Goal: Task Accomplishment & Management: Use online tool/utility

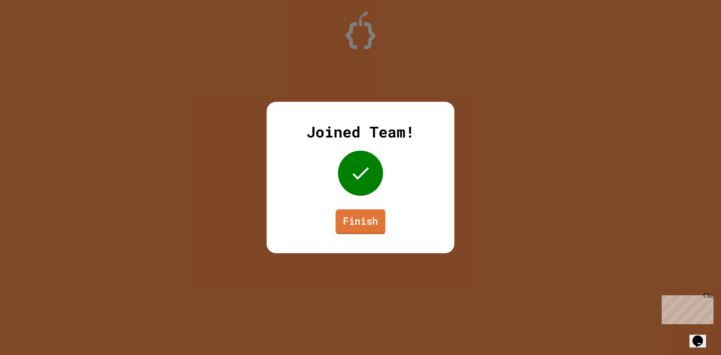
click at [363, 224] on link "Finish" at bounding box center [361, 221] width 50 height 25
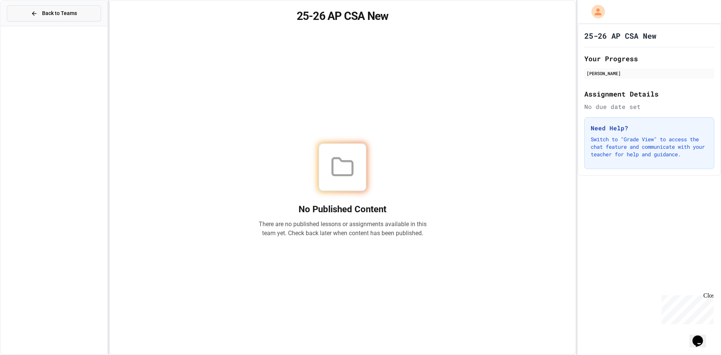
click at [24, 8] on button "Back to Teams" at bounding box center [54, 13] width 94 height 16
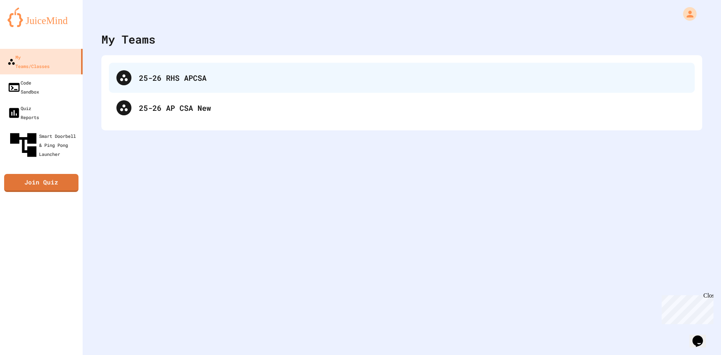
click at [176, 80] on div "25-26 RHS APCSA" at bounding box center [413, 77] width 548 height 11
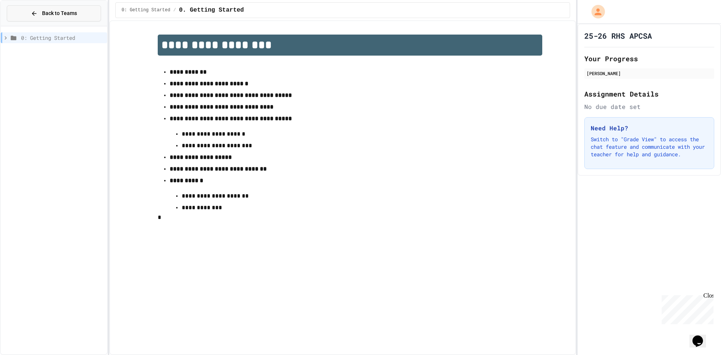
click at [83, 11] on button "Back to Teams" at bounding box center [54, 13] width 94 height 16
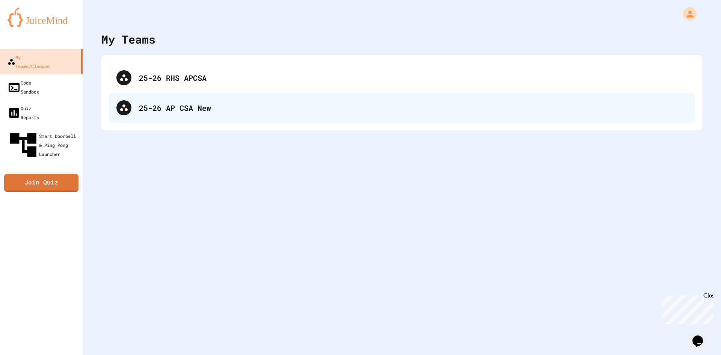
click at [174, 110] on div "25-26 AP CSA New" at bounding box center [413, 107] width 548 height 11
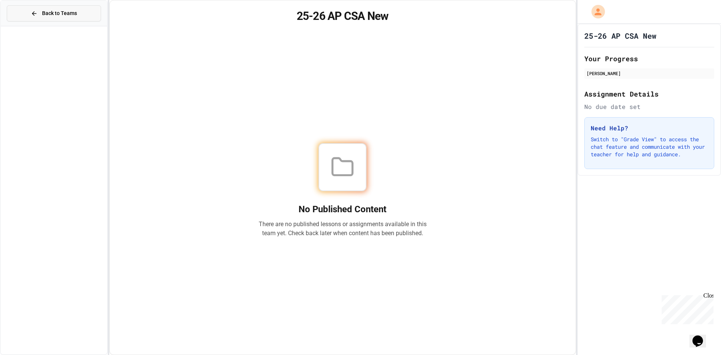
click at [49, 16] on span "Back to Teams" at bounding box center [59, 13] width 35 height 8
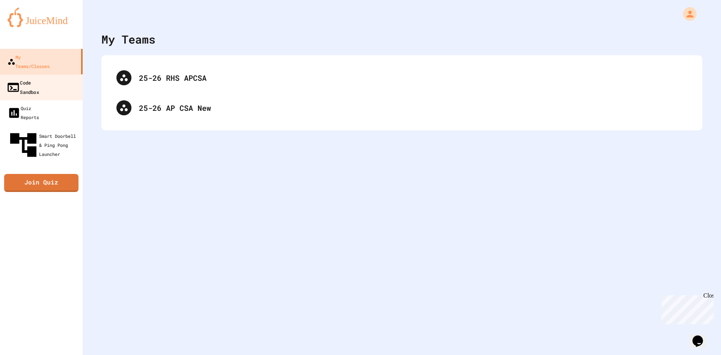
click at [39, 78] on div "Code Sandbox" at bounding box center [22, 87] width 33 height 18
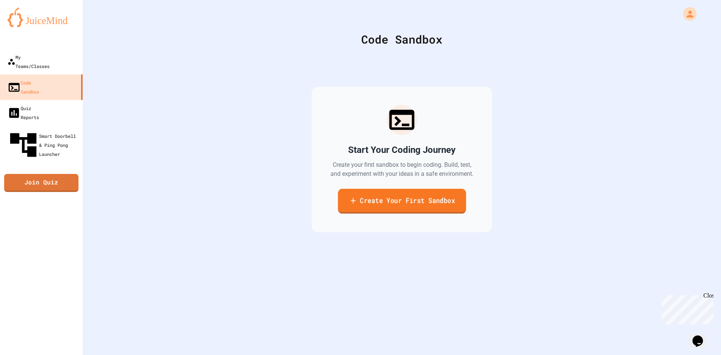
click at [361, 207] on link "Create Your First Sandbox" at bounding box center [401, 201] width 128 height 25
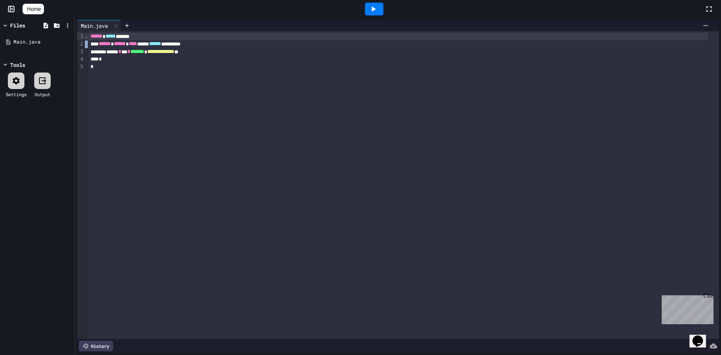
drag, startPoint x: 87, startPoint y: 38, endPoint x: 103, endPoint y: 46, distance: 17.5
click at [103, 46] on div "**********" at bounding box center [398, 184] width 642 height 307
click at [89, 36] on div "****** ***** ******" at bounding box center [397, 37] width 619 height 8
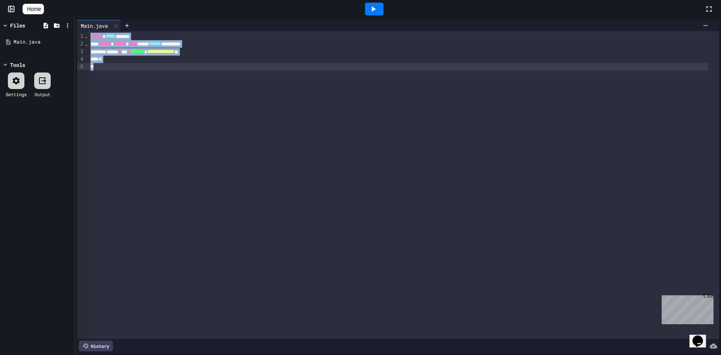
drag, startPoint x: 89, startPoint y: 36, endPoint x: 127, endPoint y: 91, distance: 66.6
click at [127, 91] on div "**********" at bounding box center [403, 184] width 631 height 307
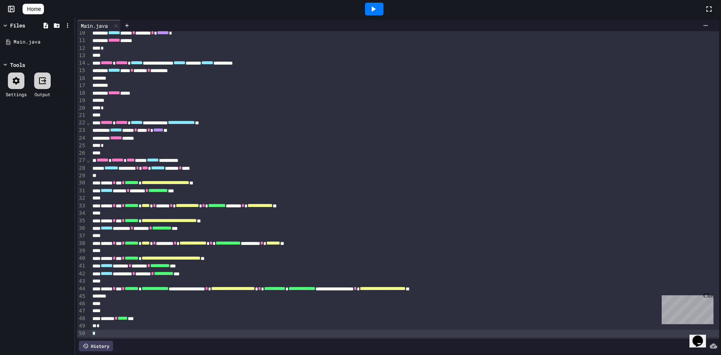
click at [428, 111] on div at bounding box center [396, 115] width 613 height 8
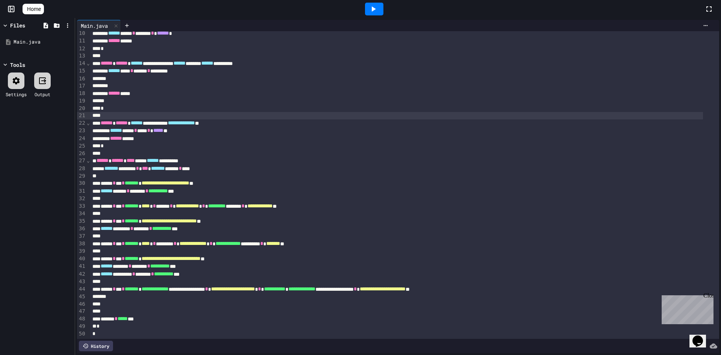
click at [369, 6] on div at bounding box center [374, 9] width 18 height 13
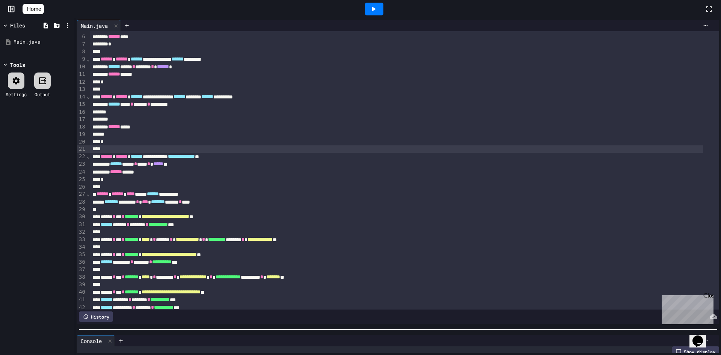
scroll to position [26, 0]
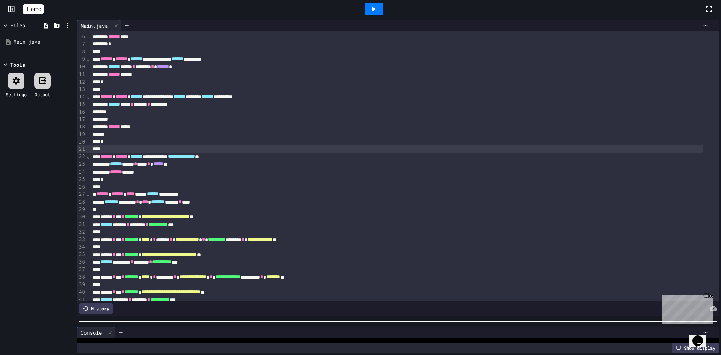
click at [204, 319] on div at bounding box center [398, 321] width 646 height 8
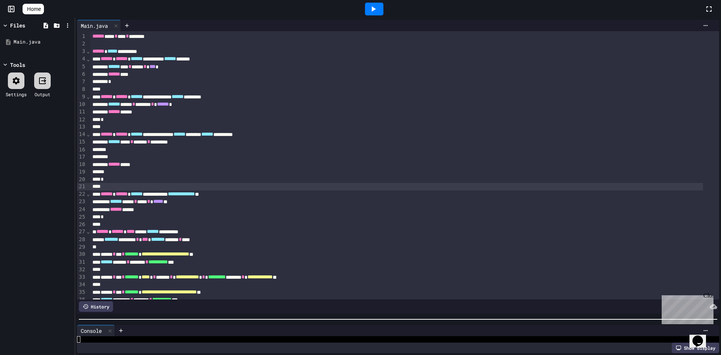
scroll to position [38, 0]
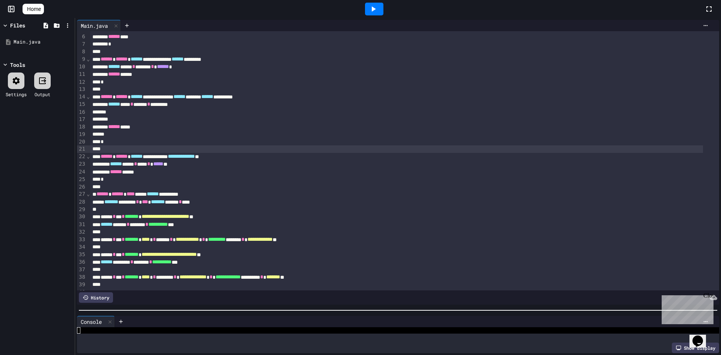
click at [253, 306] on div at bounding box center [398, 310] width 646 height 8
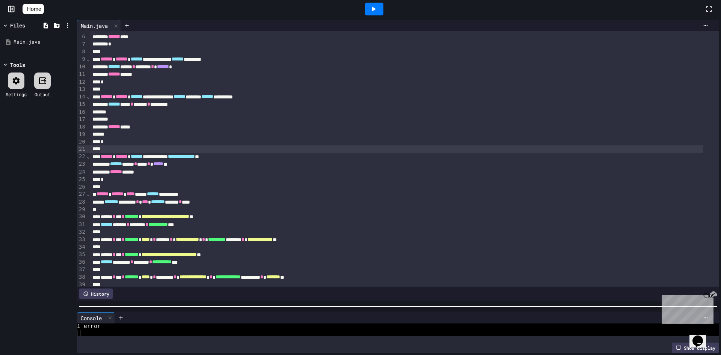
scroll to position [19, 0]
drag, startPoint x: 87, startPoint y: 312, endPoint x: 685, endPoint y: 24, distance: 663.9
click at [685, 24] on div "**********" at bounding box center [398, 186] width 646 height 337
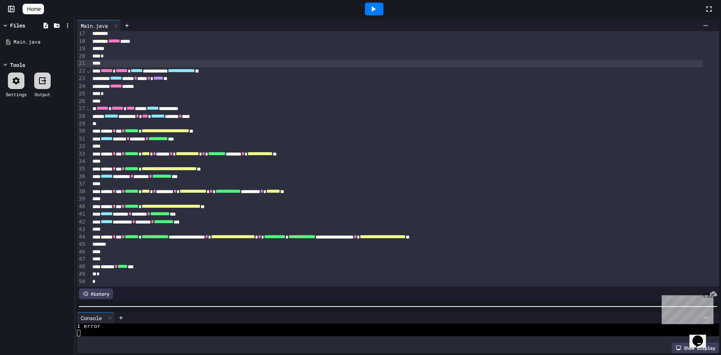
scroll to position [0, 0]
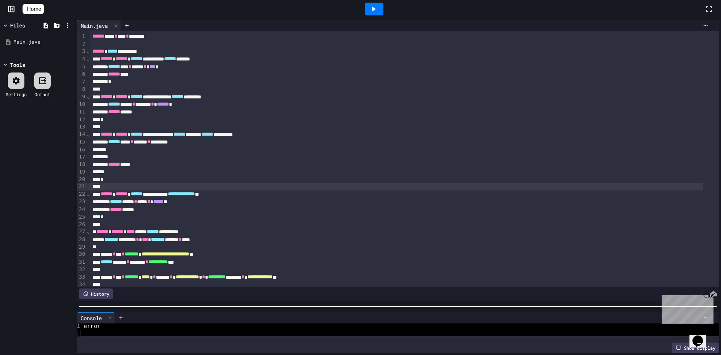
click at [240, 195] on div "**********" at bounding box center [396, 194] width 613 height 8
click at [378, 11] on icon at bounding box center [373, 9] width 9 height 9
click at [262, 195] on div "**********" at bounding box center [396, 194] width 613 height 8
click at [383, 8] on div at bounding box center [374, 9] width 18 height 13
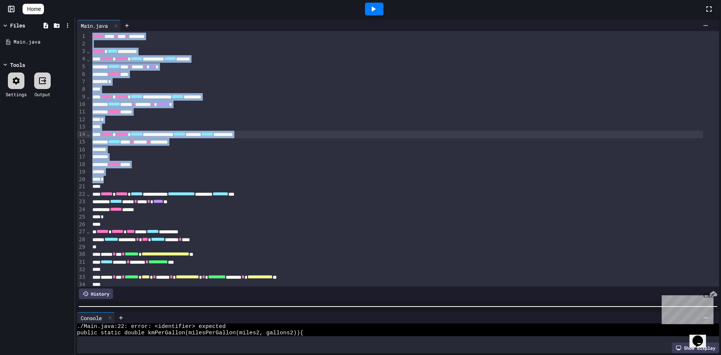
scroll to position [134, 0]
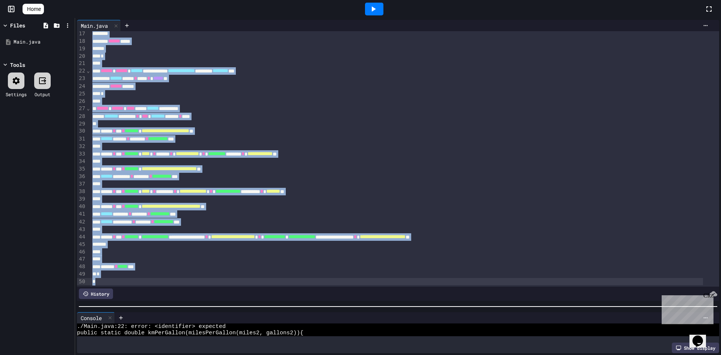
drag, startPoint x: 91, startPoint y: 36, endPoint x: 319, endPoint y: 281, distance: 334.7
click at [319, 281] on div "**********" at bounding box center [398, 158] width 642 height 255
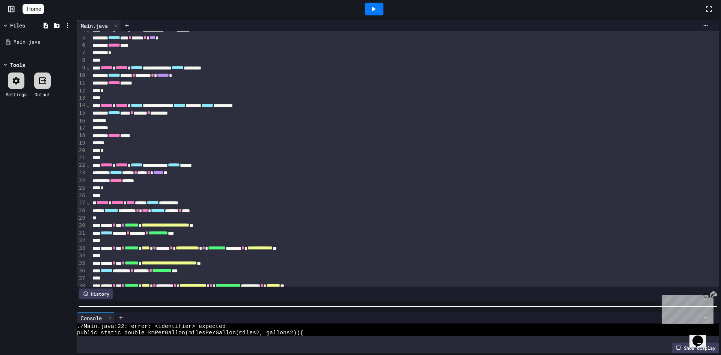
scroll to position [0, 0]
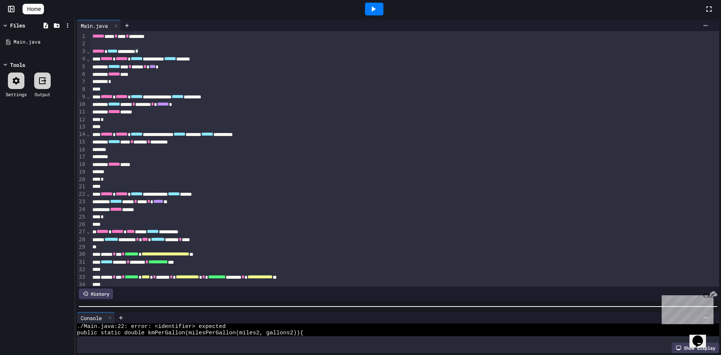
click at [378, 9] on icon at bounding box center [373, 9] width 9 height 9
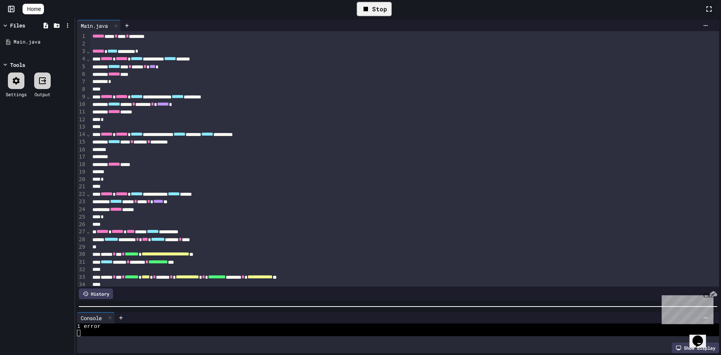
scroll to position [19, 0]
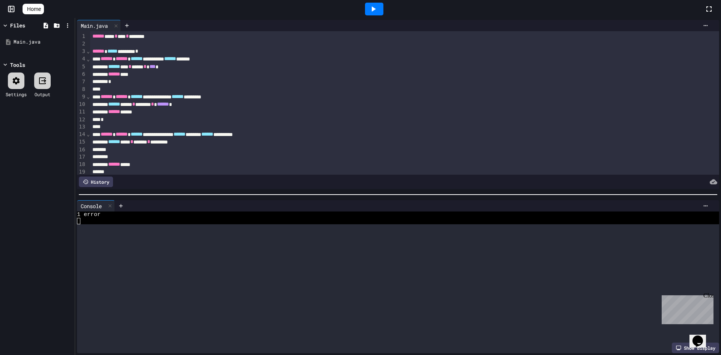
click at [168, 191] on div at bounding box center [398, 195] width 646 height 8
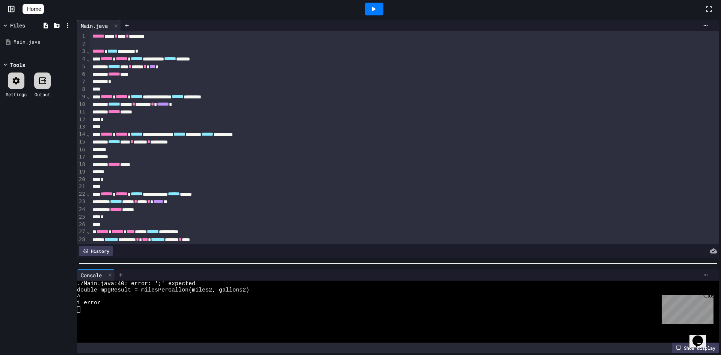
click at [166, 264] on div at bounding box center [398, 264] width 646 height 8
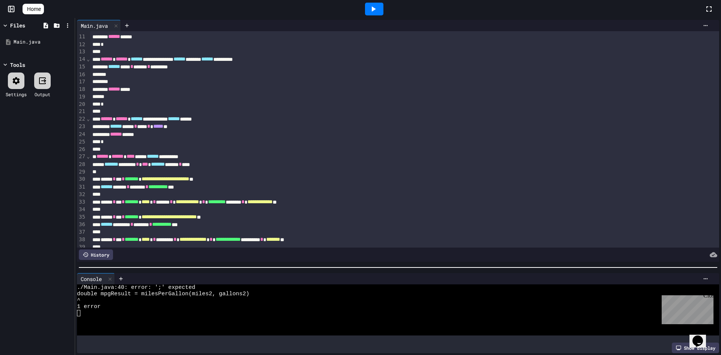
scroll to position [150, 0]
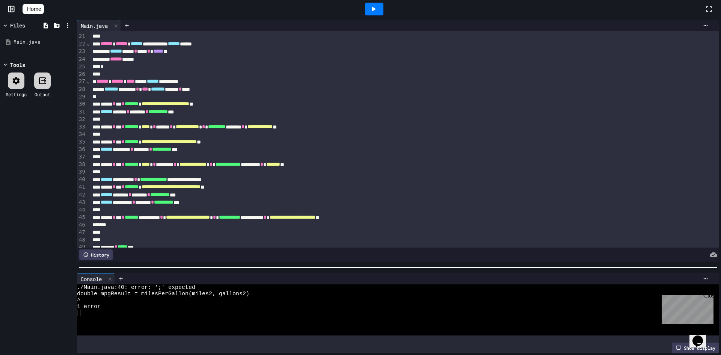
click at [262, 181] on div "**********" at bounding box center [396, 180] width 613 height 8
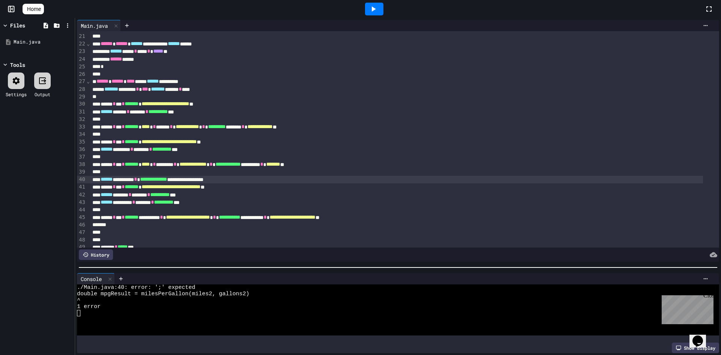
click at [381, 3] on div at bounding box center [374, 9] width 18 height 13
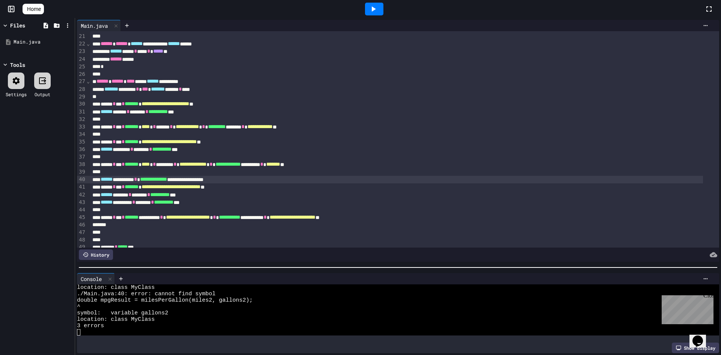
click at [203, 264] on div at bounding box center [398, 268] width 646 height 8
drag, startPoint x: 93, startPoint y: 275, endPoint x: 139, endPoint y: 27, distance: 252.8
click at [139, 27] on div "**********" at bounding box center [398, 186] width 646 height 337
drag, startPoint x: 96, startPoint y: 275, endPoint x: 665, endPoint y: 274, distance: 568.3
click at [665, 274] on div "Console" at bounding box center [398, 278] width 642 height 11
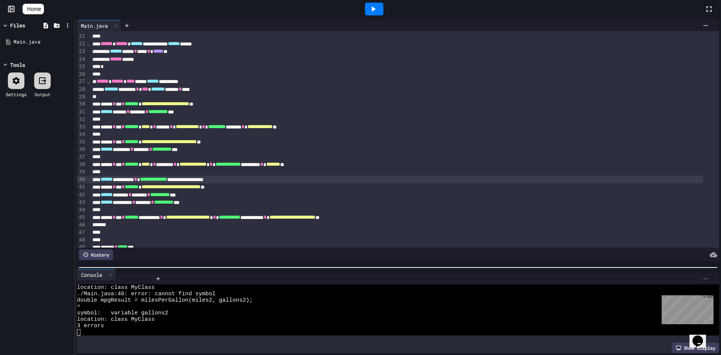
click at [702, 276] on icon at bounding box center [705, 279] width 6 height 6
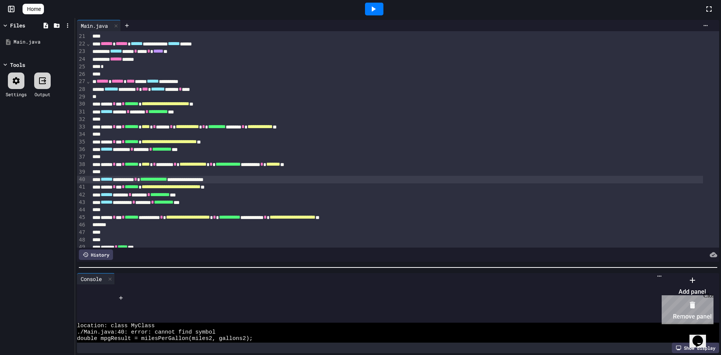
click at [708, 294] on div "Close" at bounding box center [707, 296] width 9 height 9
click at [703, 274] on div at bounding box center [688, 274] width 46 height 0
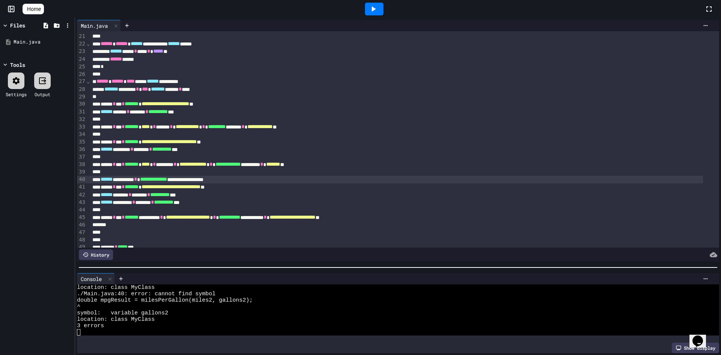
drag, startPoint x: 101, startPoint y: 260, endPoint x: 107, endPoint y: 260, distance: 5.3
click at [107, 264] on div at bounding box center [398, 268] width 646 height 8
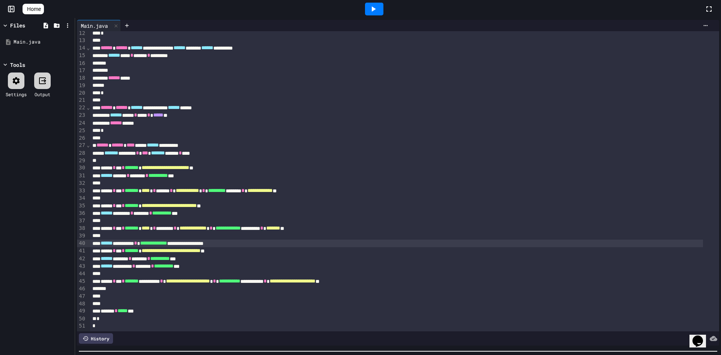
scroll to position [98, 0]
click at [104, 354] on html "**********" at bounding box center [360, 177] width 721 height 355
click at [13, 83] on icon at bounding box center [16, 80] width 9 height 9
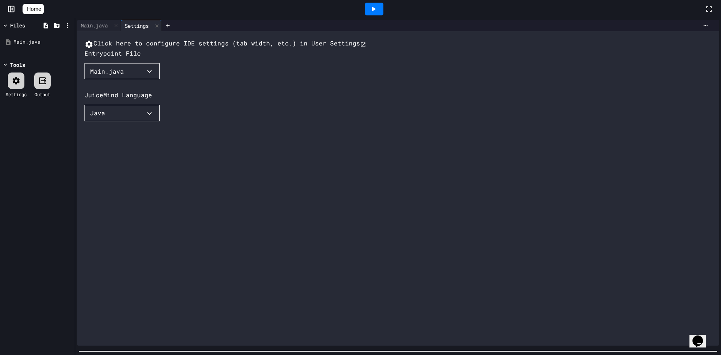
click at [115, 76] on div "Main.java" at bounding box center [107, 71] width 34 height 9
click at [115, 80] on div at bounding box center [104, 80] width 41 height 0
click at [119, 121] on button "Java" at bounding box center [121, 113] width 75 height 17
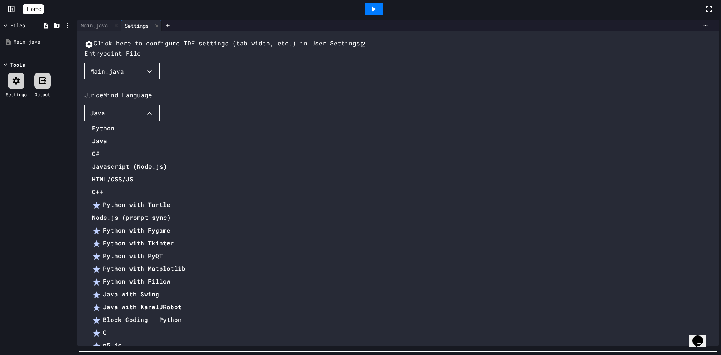
click at [185, 122] on div at bounding box center [134, 122] width 101 height 0
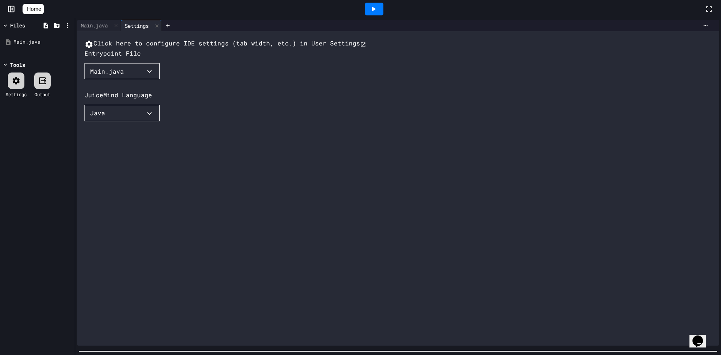
click at [155, 80] on button "Main.java" at bounding box center [121, 71] width 75 height 17
drag, startPoint x: 144, startPoint y: 93, endPoint x: 126, endPoint y: 42, distance: 54.3
click at [126, 80] on div at bounding box center [104, 80] width 41 height 0
click at [107, 26] on div "Main.java" at bounding box center [94, 25] width 35 height 8
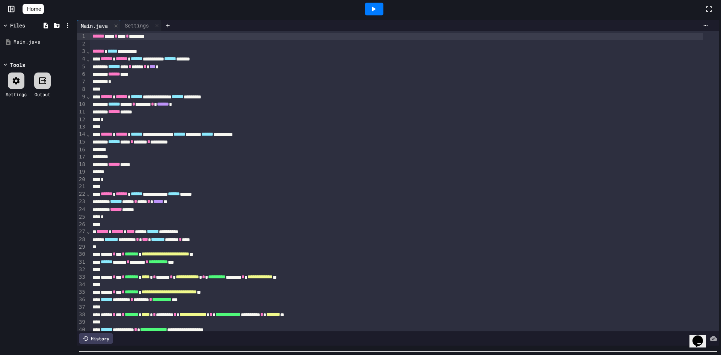
click at [13, 81] on icon at bounding box center [16, 80] width 7 height 7
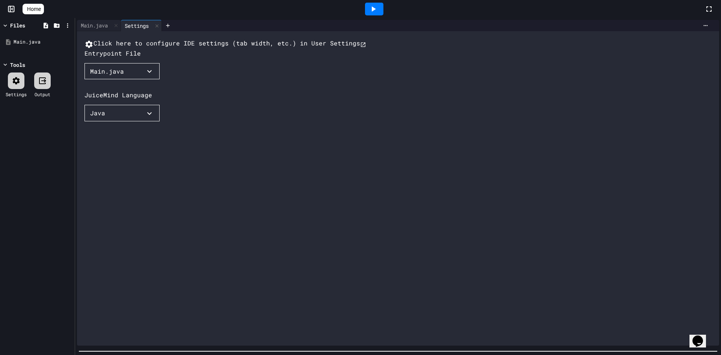
click at [158, 80] on button "Main.java" at bounding box center [121, 71] width 75 height 17
click at [109, 92] on li "Main.java" at bounding box center [109, 86] width 34 height 12
click at [89, 23] on div "Main.java" at bounding box center [94, 25] width 35 height 8
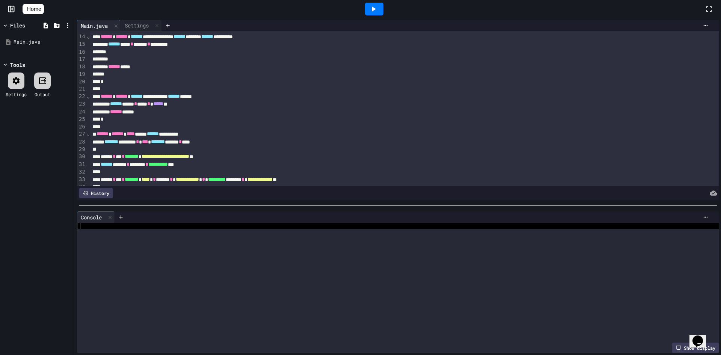
click at [200, 130] on div "**********" at bounding box center [398, 186] width 646 height 337
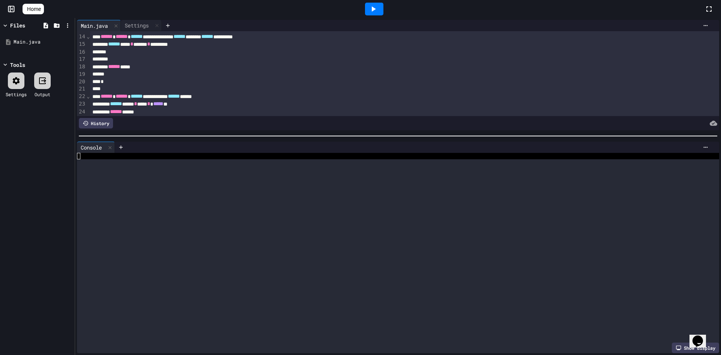
scroll to position [0, 0]
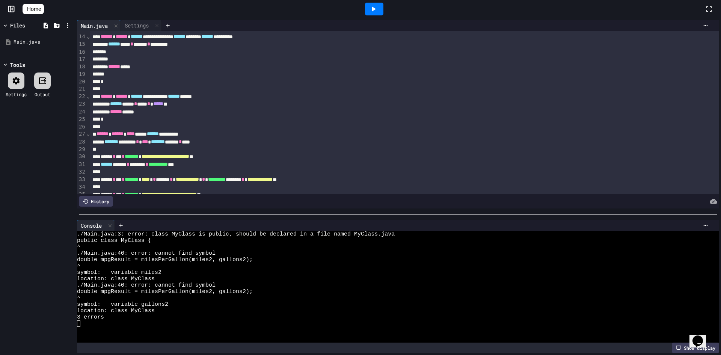
click at [161, 214] on div at bounding box center [398, 214] width 646 height 8
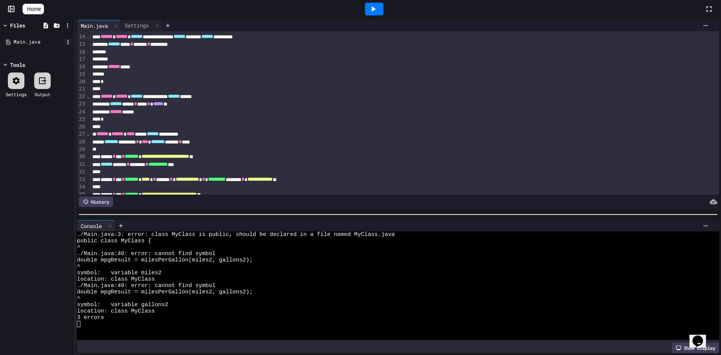
click at [65, 42] on icon at bounding box center [68, 42] width 7 height 7
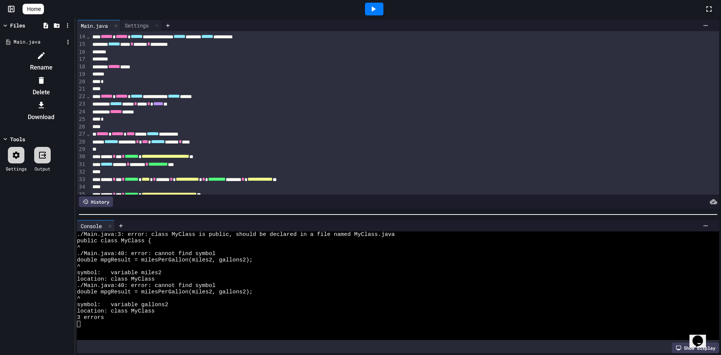
click at [73, 50] on li "Rename" at bounding box center [40, 62] width 63 height 24
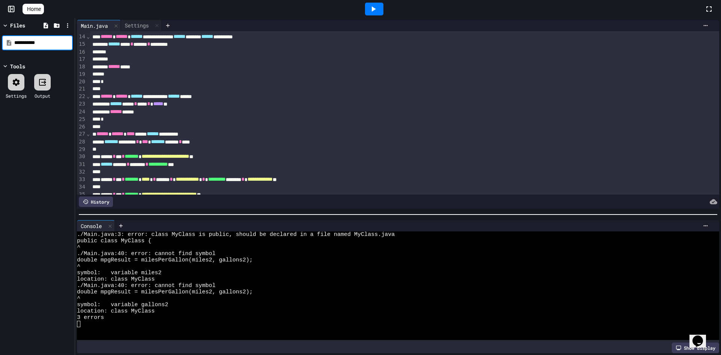
type input "**********"
click at [236, 73] on div at bounding box center [396, 75] width 613 height 8
click at [67, 40] on icon at bounding box center [68, 42] width 7 height 7
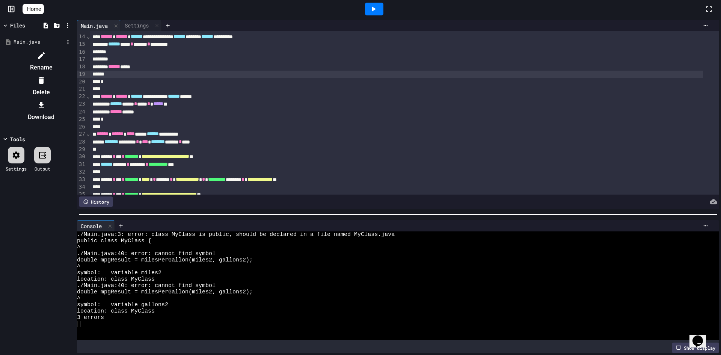
click at [73, 50] on ul "Rename Delete Download" at bounding box center [37, 87] width 71 height 74
click at [46, 55] on icon at bounding box center [41, 55] width 9 height 9
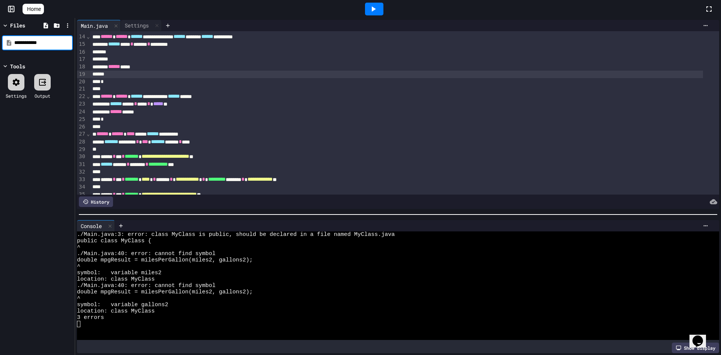
type input "**********"
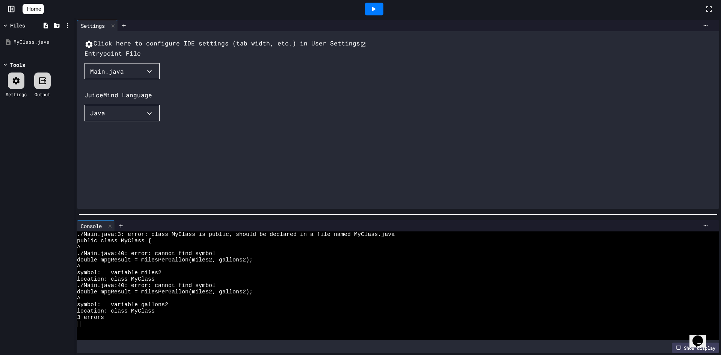
click at [378, 9] on icon at bounding box center [373, 9] width 9 height 9
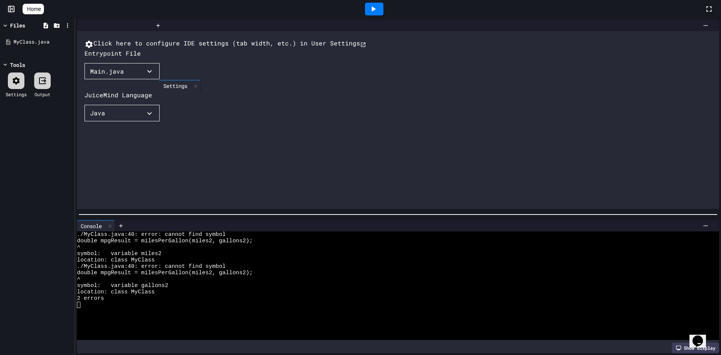
drag, startPoint x: 112, startPoint y: 28, endPoint x: 195, endPoint y: 90, distance: 103.5
click at [195, 90] on div "Settings Click here to configure IDE settings (tab width, etc.) in User Setting…" at bounding box center [398, 114] width 642 height 189
click at [39, 42] on div "MyClass.java" at bounding box center [39, 42] width 50 height 8
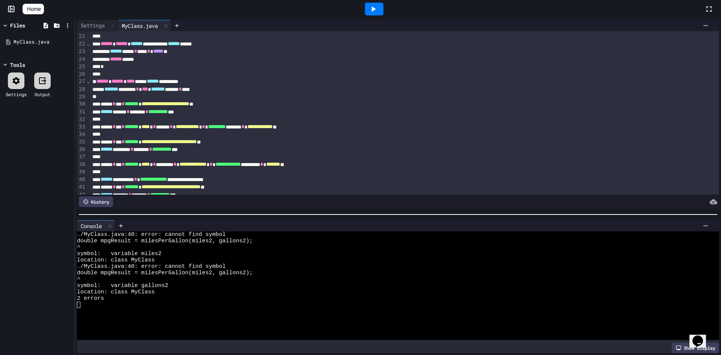
scroll to position [188, 0]
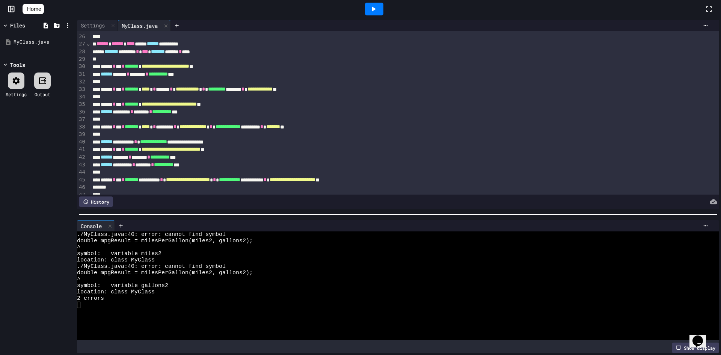
click at [383, 9] on div at bounding box center [374, 9] width 18 height 13
